Goal: Information Seeking & Learning: Learn about a topic

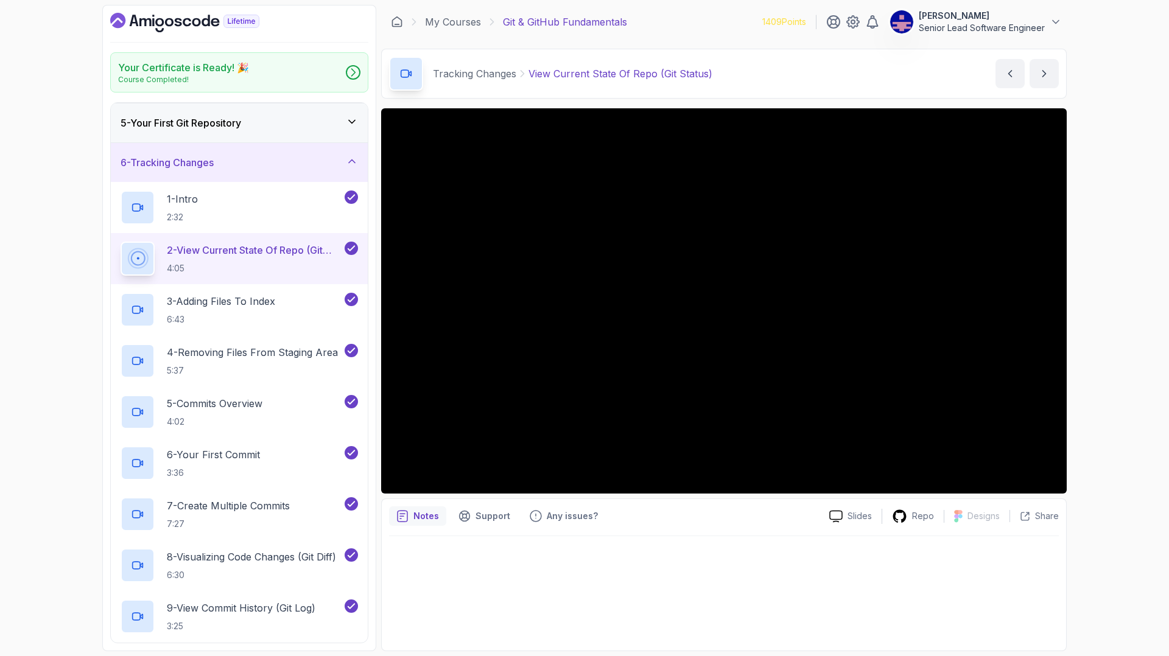
scroll to position [159, 0]
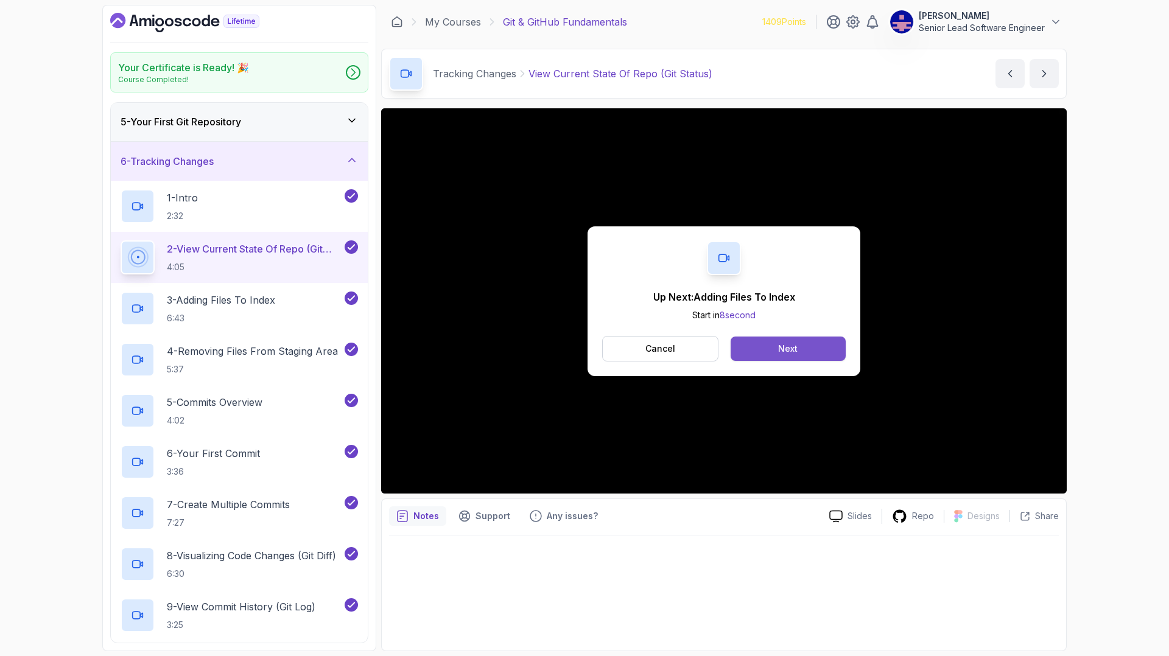
click at [789, 337] on button "Next" at bounding box center [788, 349] width 115 height 24
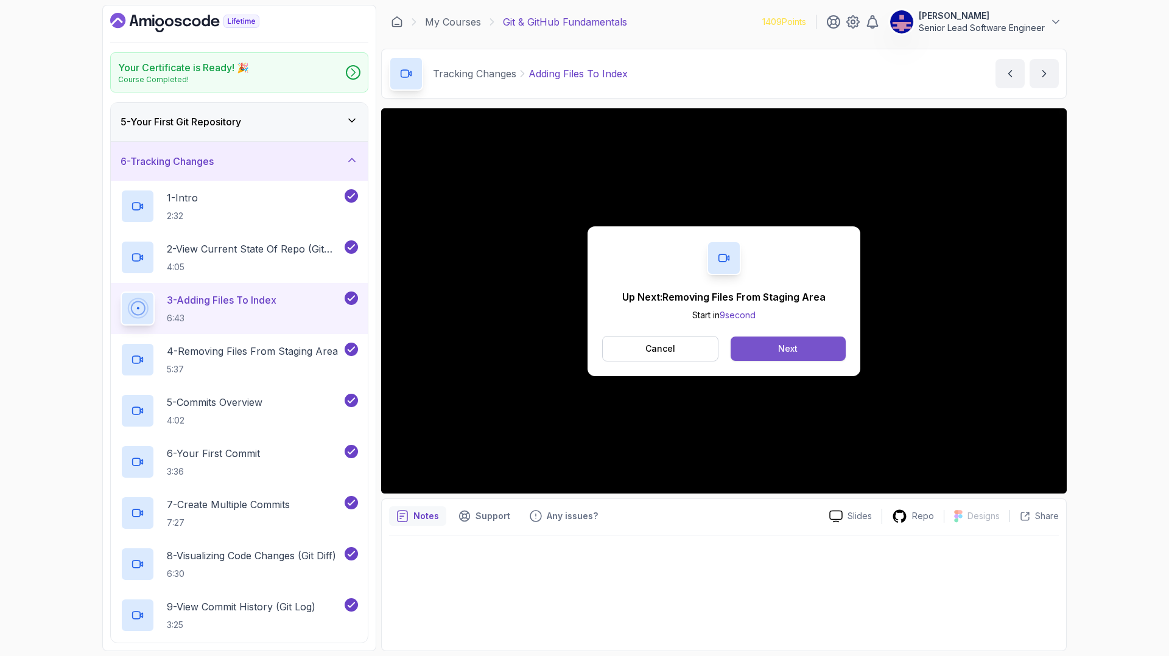
click at [762, 337] on button "Next" at bounding box center [788, 349] width 115 height 24
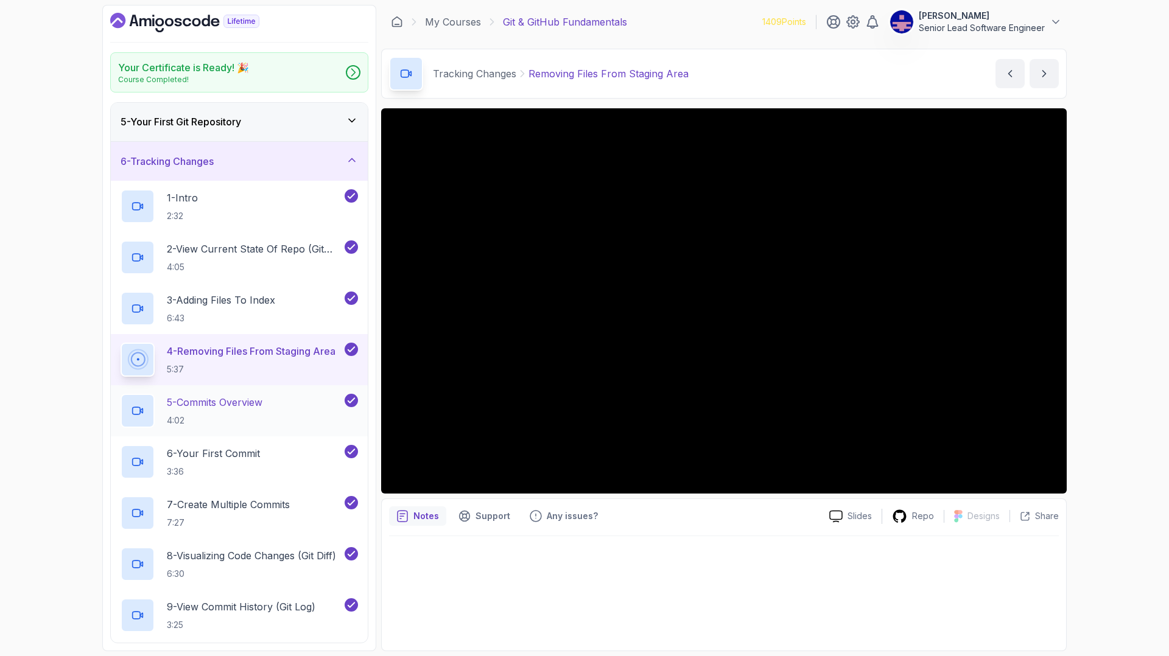
click at [169, 395] on p "5 - Commits Overview" at bounding box center [215, 402] width 96 height 15
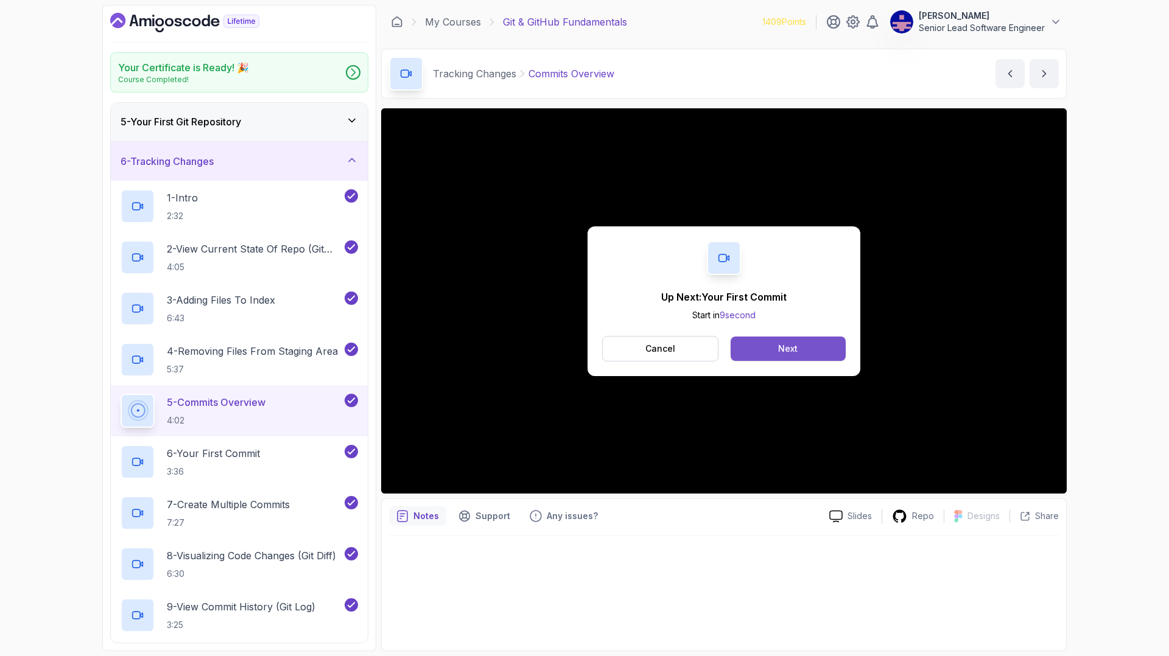
click at [761, 337] on button "Next" at bounding box center [788, 349] width 115 height 24
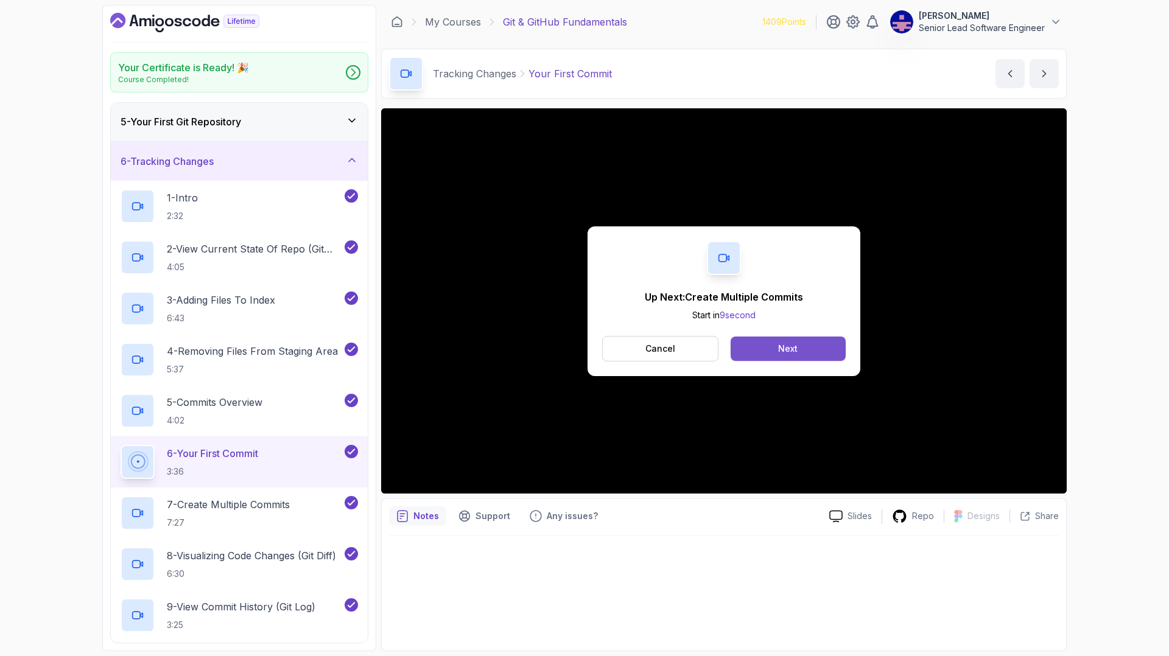
click at [762, 337] on button "Next" at bounding box center [788, 349] width 115 height 24
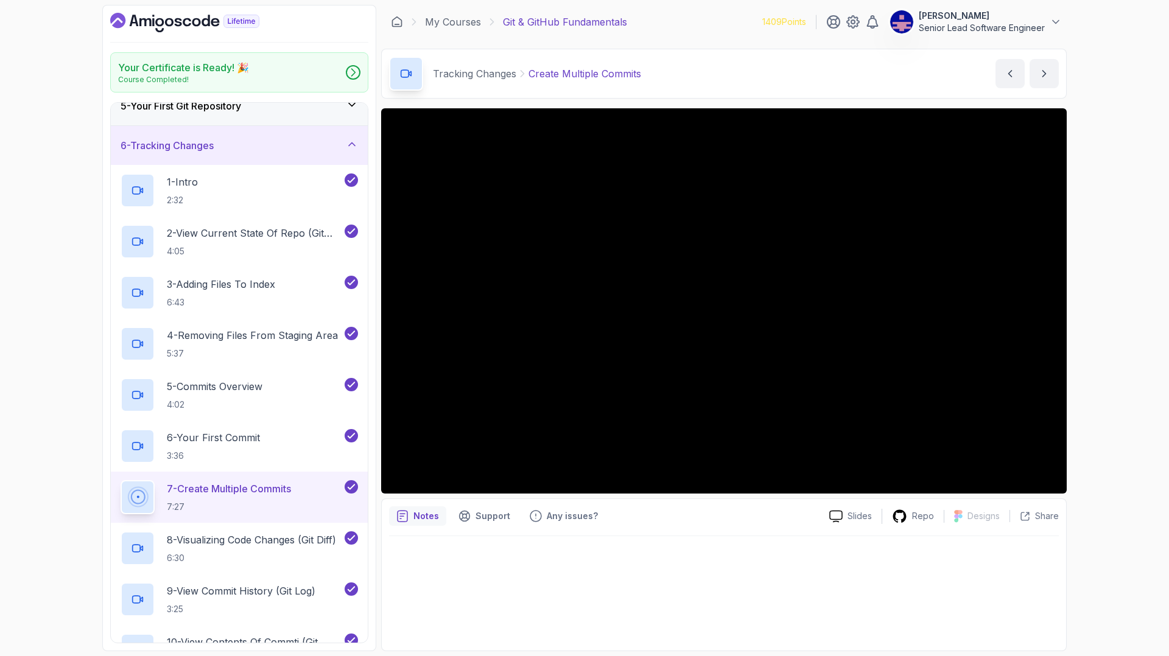
scroll to position [176, 0]
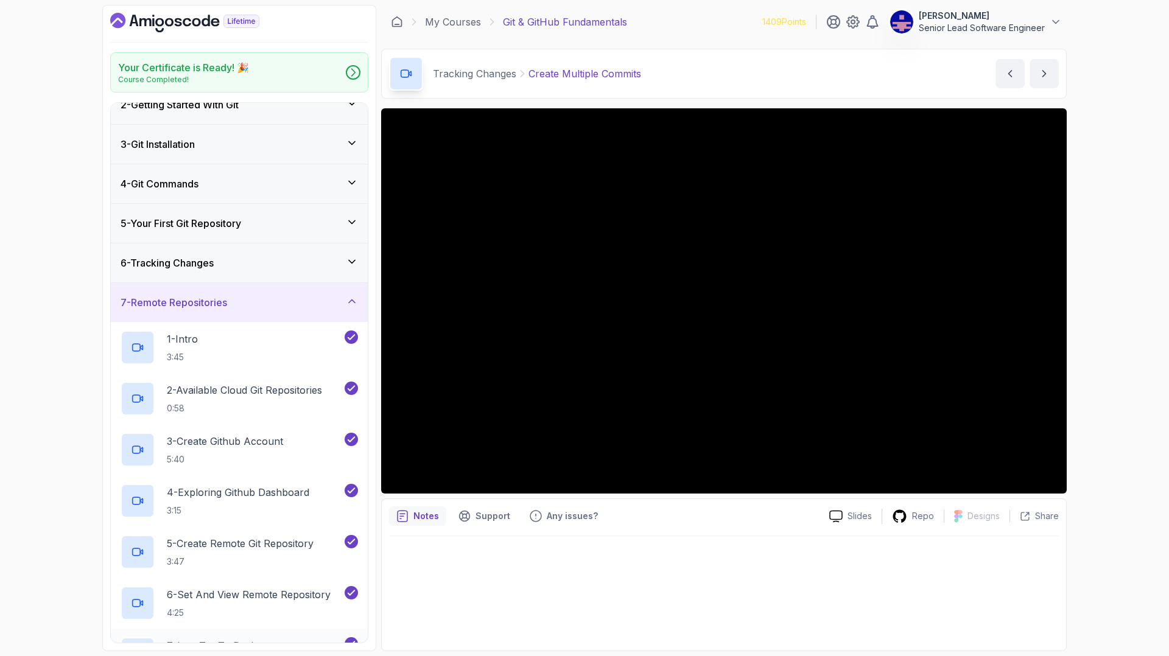
scroll to position [99, 0]
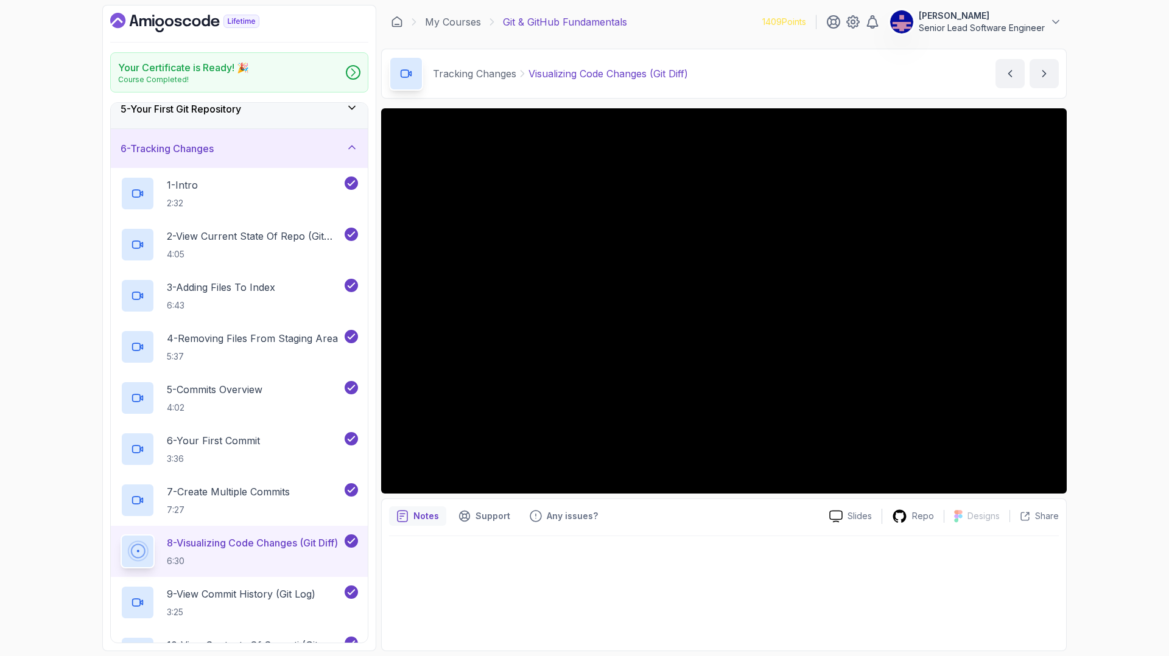
scroll to position [176, 0]
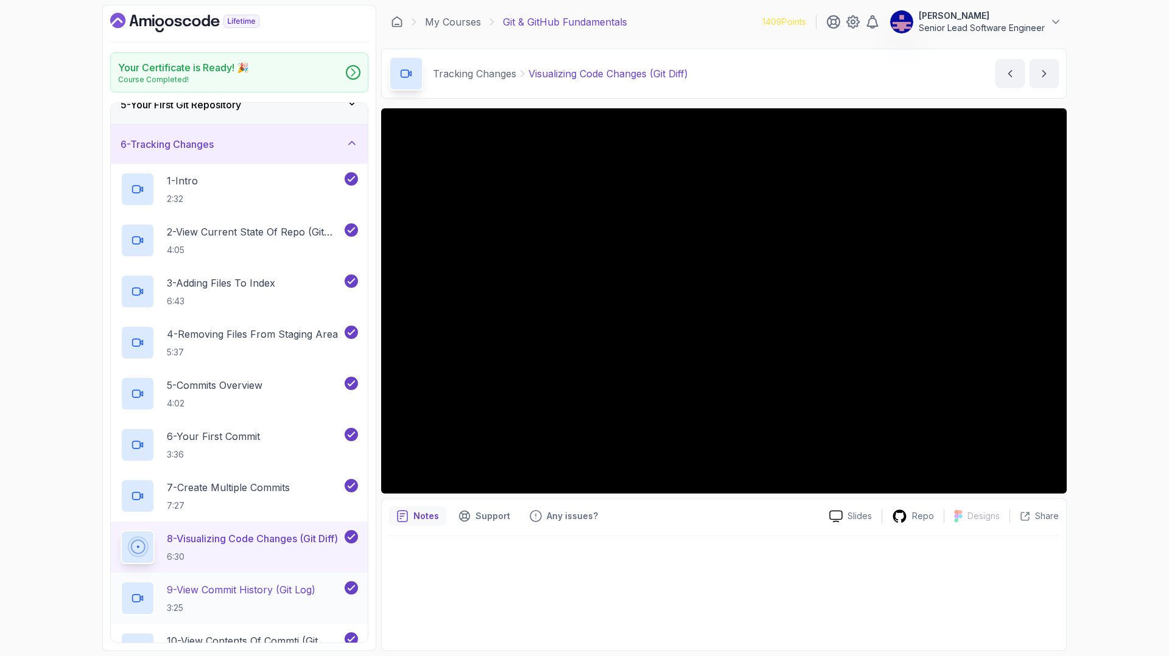
click at [214, 423] on p "9 - View Commit History (Git Log)" at bounding box center [241, 590] width 149 height 15
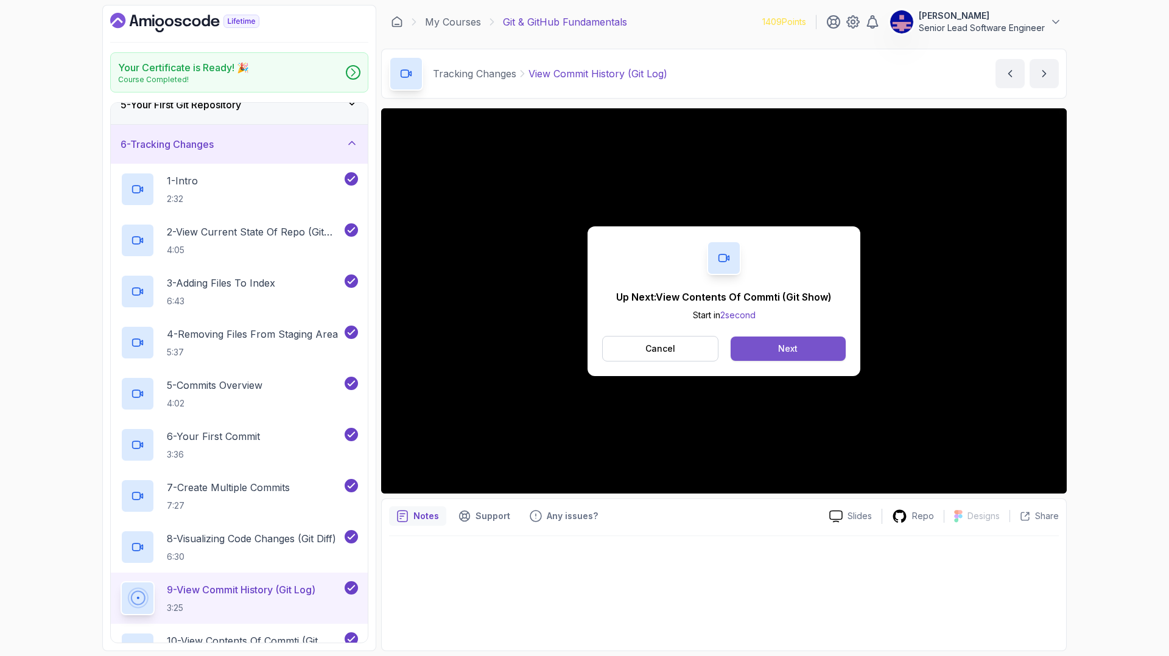
click at [747, 337] on button "Next" at bounding box center [788, 349] width 115 height 24
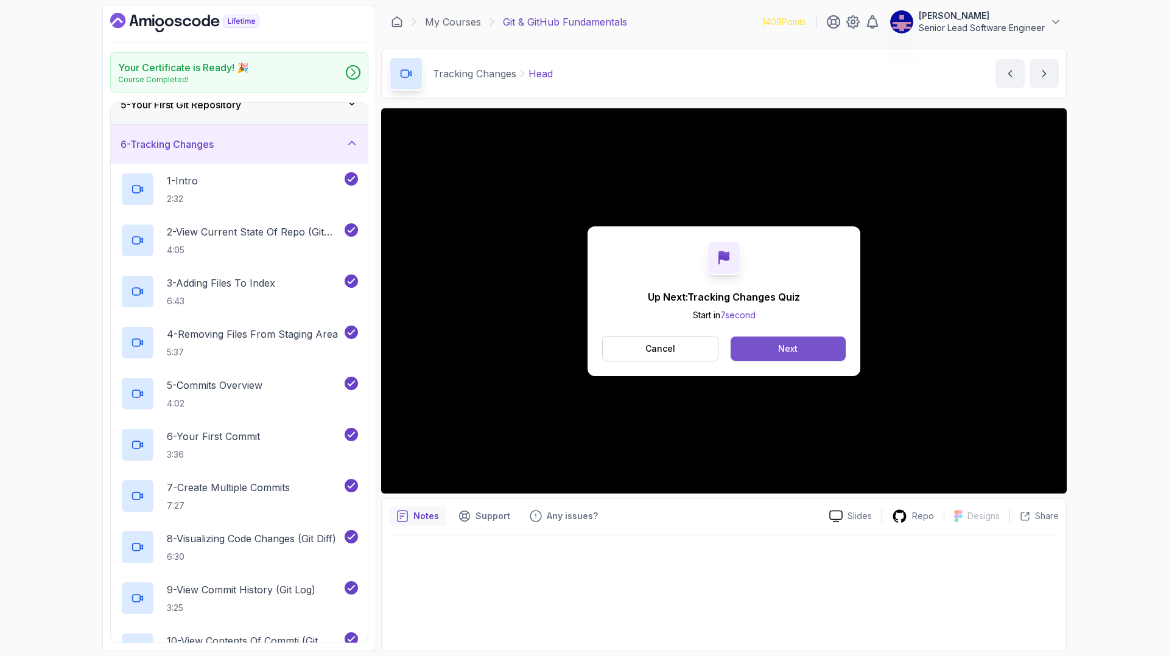
click at [795, 337] on button "Next" at bounding box center [788, 349] width 115 height 24
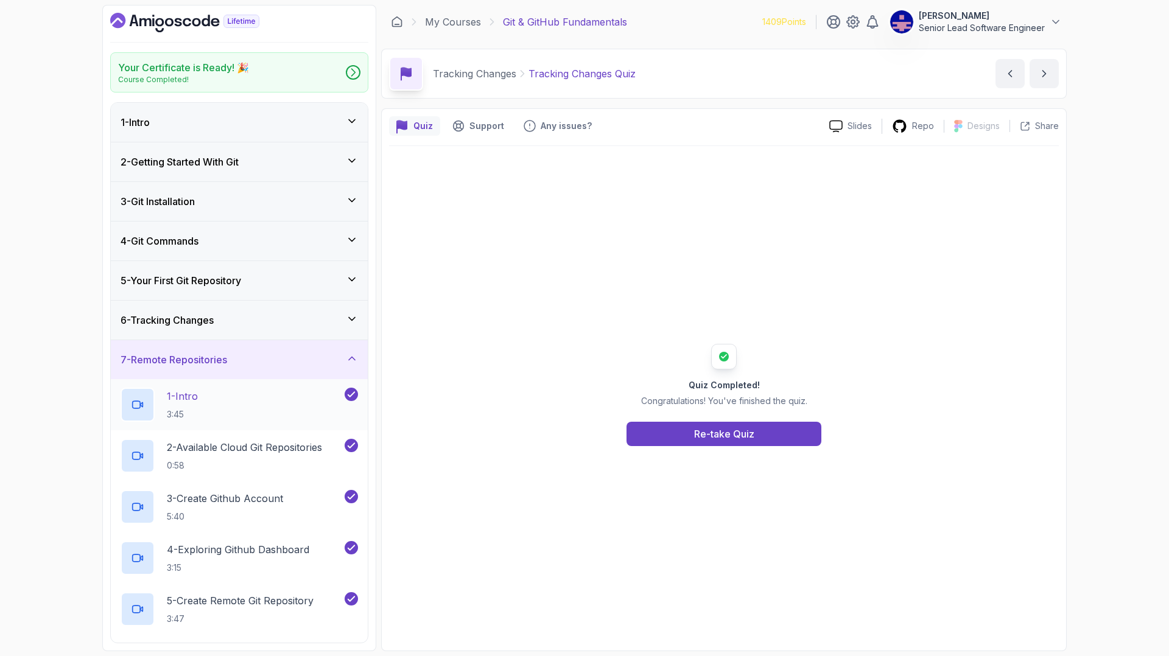
click at [170, 389] on p "1 - Intro" at bounding box center [182, 396] width 31 height 15
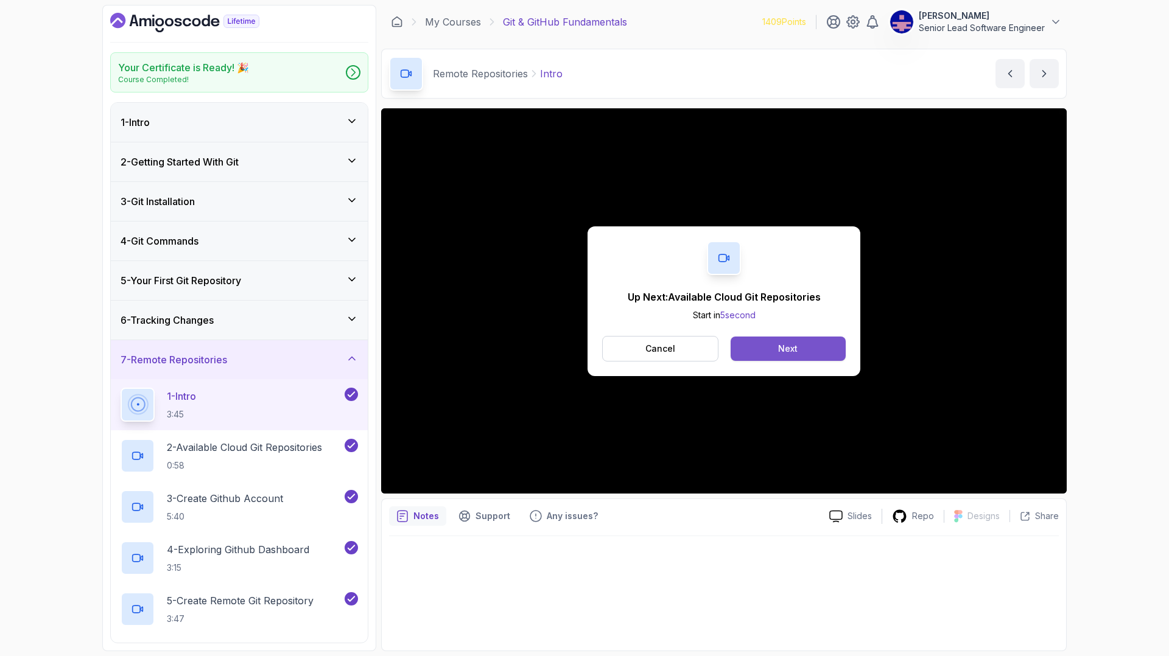
click at [778, 343] on div "Next" at bounding box center [787, 349] width 19 height 12
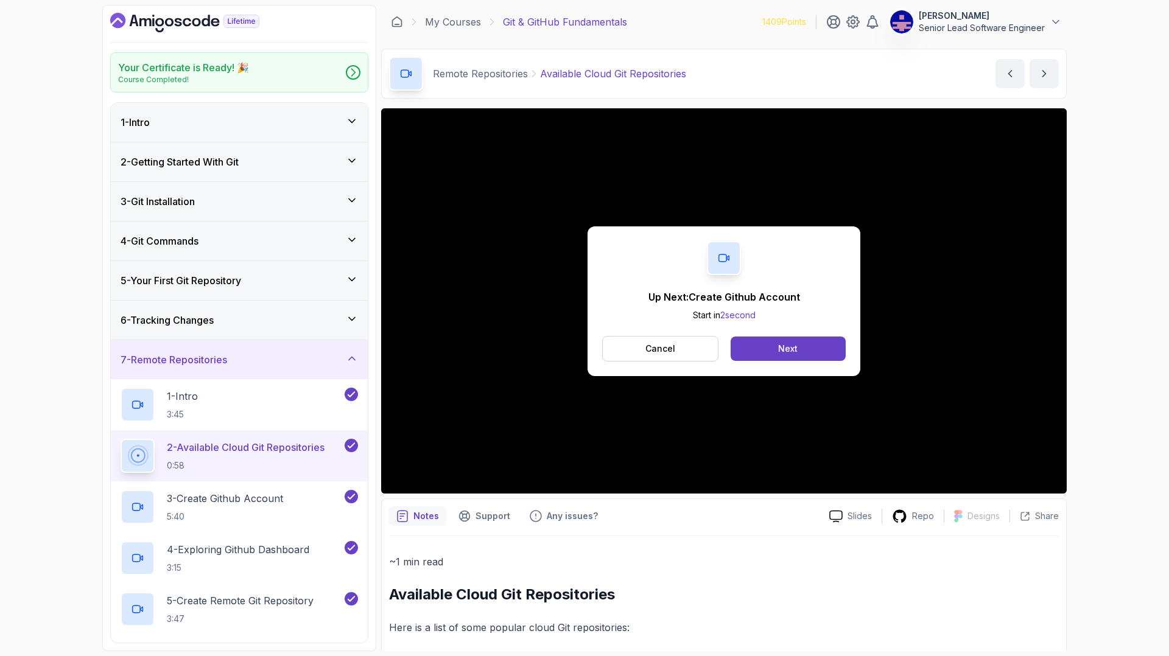
click at [778, 343] on div "Next" at bounding box center [787, 349] width 19 height 12
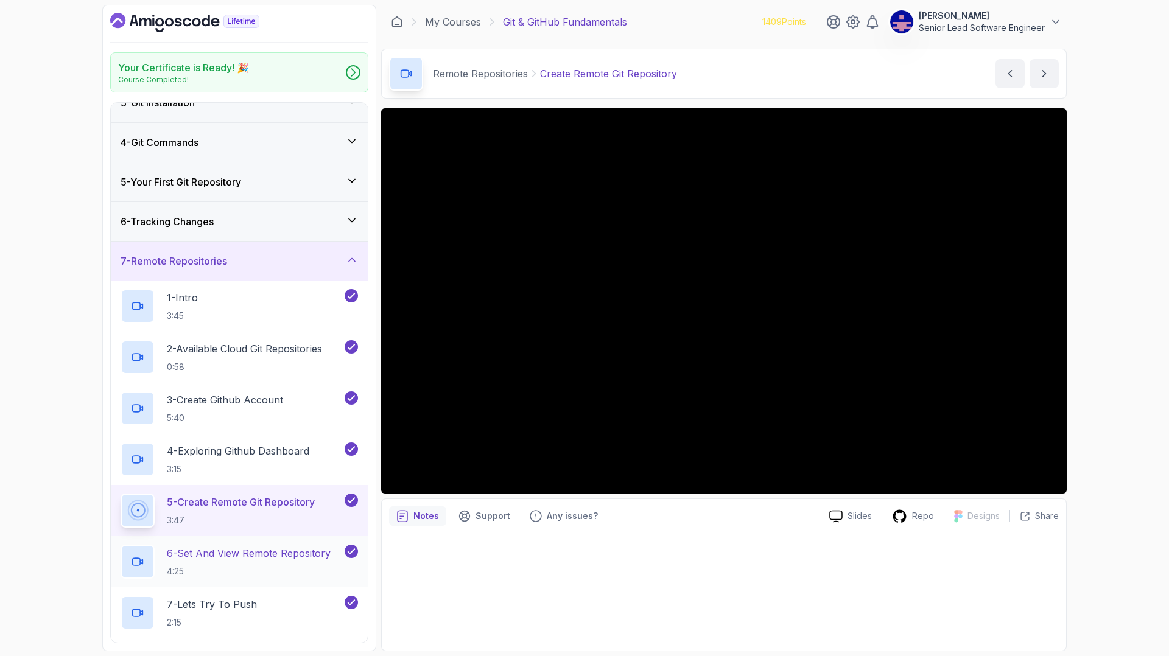
scroll to position [99, 0]
